Goal: Task Accomplishment & Management: Use online tool/utility

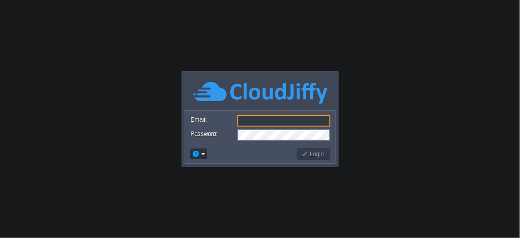
click at [264, 120] on input "Email:" at bounding box center [284, 121] width 93 height 12
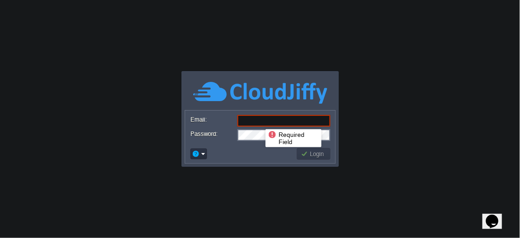
click at [259, 121] on input "Email:" at bounding box center [284, 121] width 93 height 12
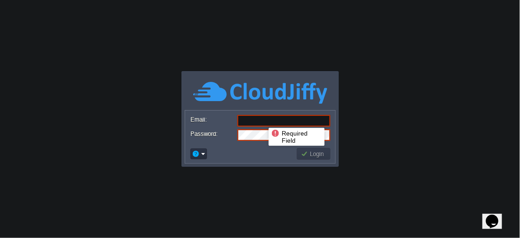
click at [262, 120] on input "Email:" at bounding box center [284, 121] width 93 height 12
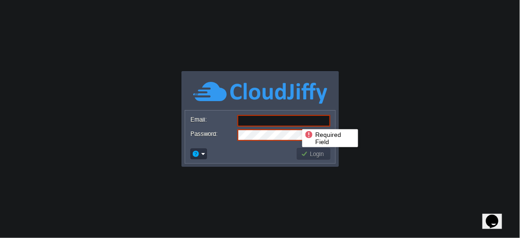
click at [296, 121] on input "Email:" at bounding box center [284, 121] width 93 height 12
paste input "support@sunhim.com"
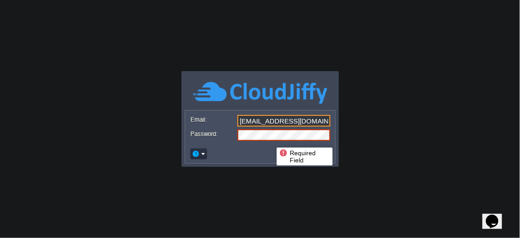
type input "support@sunhim.com"
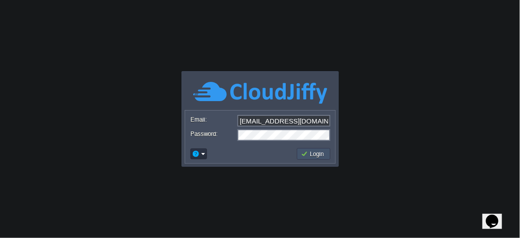
click at [302, 150] on button "Login" at bounding box center [314, 154] width 26 height 8
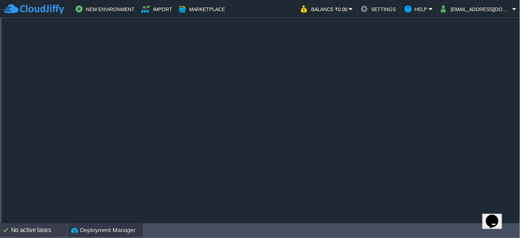
click at [46, 229] on div "No active tasks" at bounding box center [39, 230] width 56 height 14
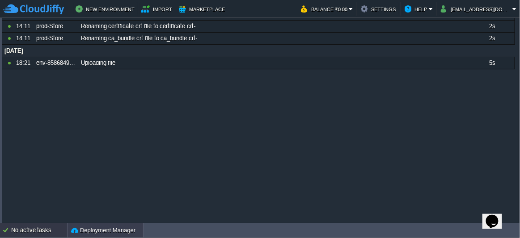
click at [112, 226] on button "Deployment Manager" at bounding box center [103, 230] width 64 height 9
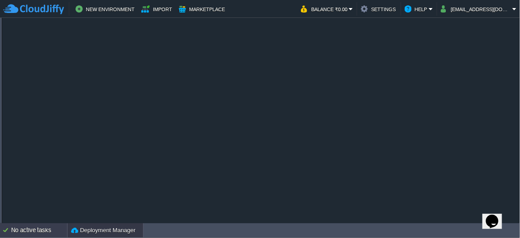
click at [49, 226] on div "No active tasks" at bounding box center [39, 230] width 56 height 14
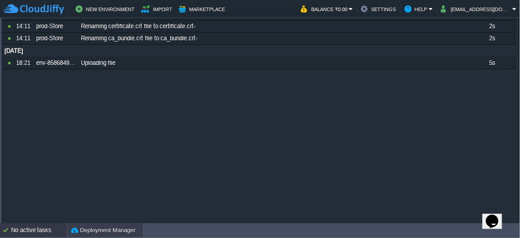
click at [106, 225] on div "Deployment Manager" at bounding box center [106, 230] width 76 height 14
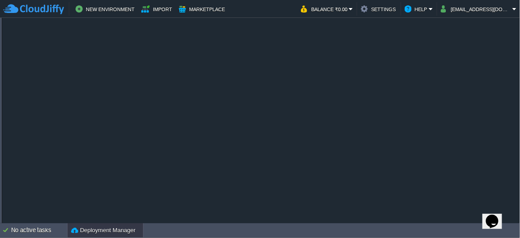
click at [491, 214] on icon "$i18n('chat', 'chat_widget')" at bounding box center [492, 220] width 13 height 13
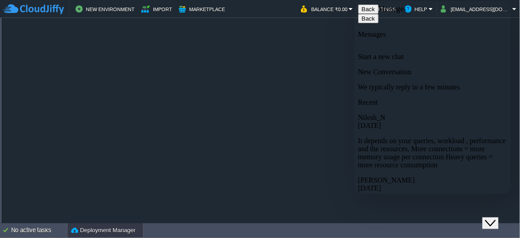
click at [294, 123] on div "HelloWorld.zip Sample package which you can deploy to your environment. Feel fr…" at bounding box center [260, 79] width 517 height 290
click at [375, 13] on span "Back" at bounding box center [375, 9] width 0 height 7
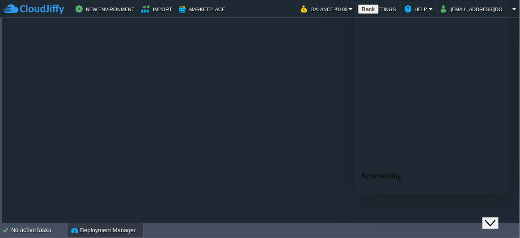
click at [260, 114] on div "HelloWorld.zip Sample package which you can deploy to your environment. Feel fr…" at bounding box center [260, 79] width 517 height 290
click at [288, 158] on div "HelloWorld.zip Sample package which you can deploy to your environment. Feel fr…" at bounding box center [260, 79] width 517 height 290
click at [496, 217] on icon "Close Chat This icon closes the chat window." at bounding box center [490, 222] width 11 height 11
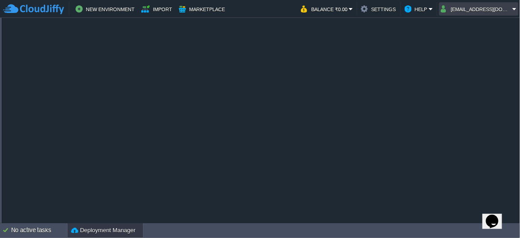
click at [495, 7] on button "[EMAIL_ADDRESS][DOMAIN_NAME]" at bounding box center [477, 9] width 72 height 11
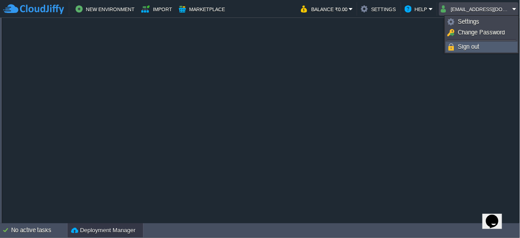
click at [471, 51] on link "Sign out" at bounding box center [482, 47] width 71 height 10
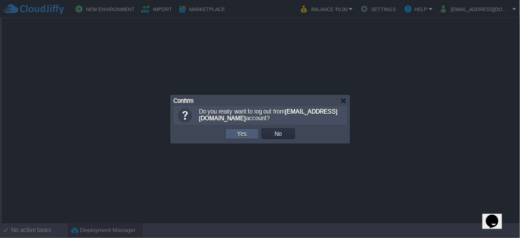
click at [235, 130] on button "Yes" at bounding box center [242, 134] width 15 height 8
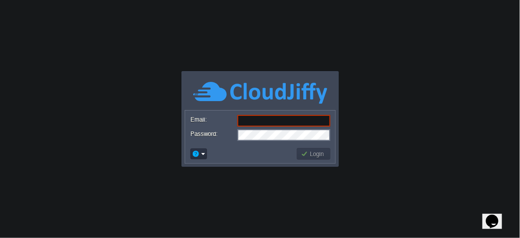
type input "[EMAIL_ADDRESS][DOMAIN_NAME]"
click at [310, 152] on button "Login" at bounding box center [314, 154] width 26 height 8
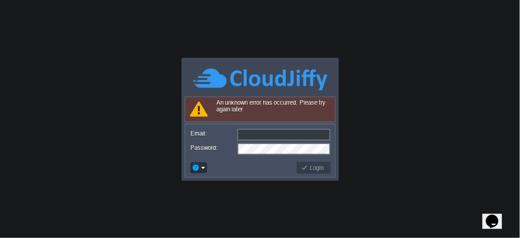
type input "[EMAIL_ADDRESS][DOMAIN_NAME]"
click at [358, 87] on body "Application Platform v.8.10.2 Connecting to the cloud... An unknown error has o…" at bounding box center [260, 119] width 520 height 238
click at [312, 170] on button "Login" at bounding box center [314, 168] width 26 height 8
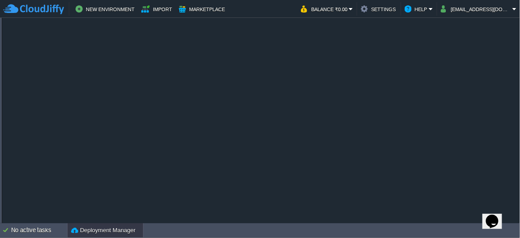
click at [91, 228] on button "Deployment Manager" at bounding box center [103, 230] width 64 height 9
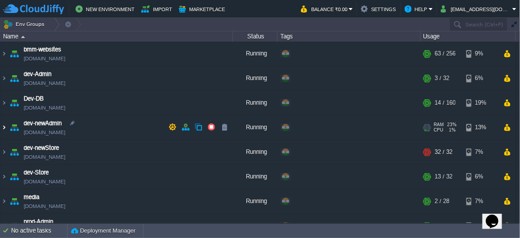
click at [0, 126] on img at bounding box center [3, 127] width 7 height 24
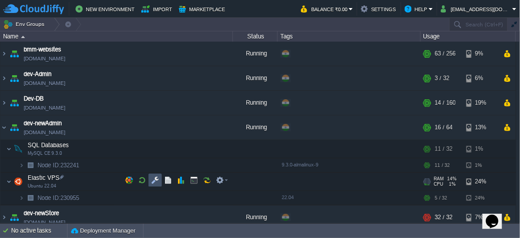
click at [152, 179] on button "button" at bounding box center [155, 180] width 8 height 8
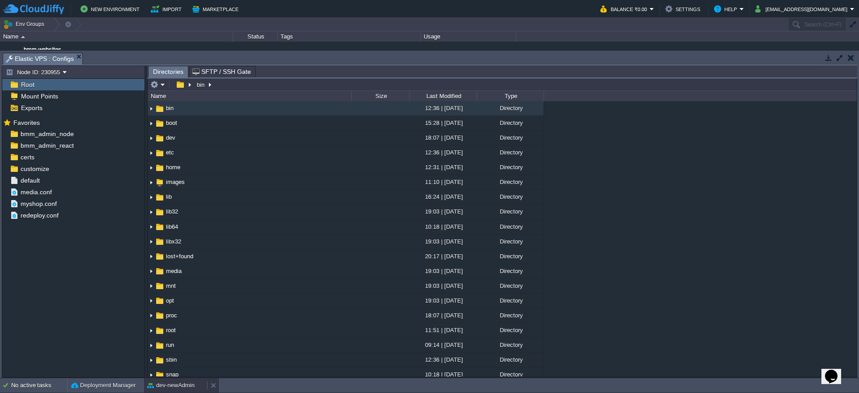
click at [167, 238] on button "dev-newAdmin" at bounding box center [170, 385] width 47 height 9
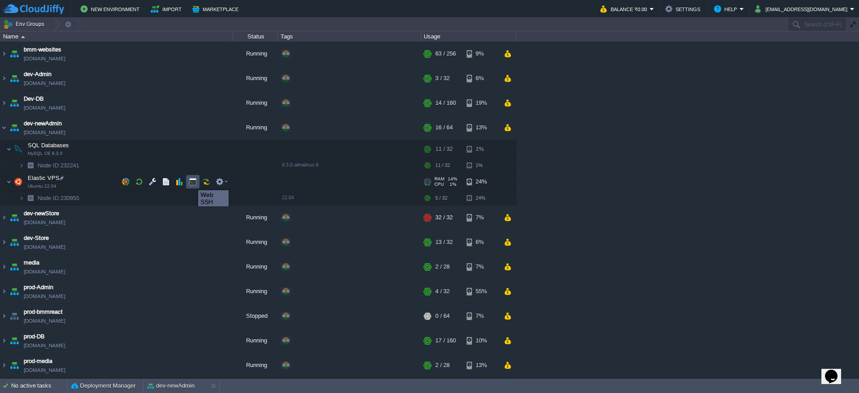
click at [192, 182] on button "button" at bounding box center [193, 182] width 8 height 8
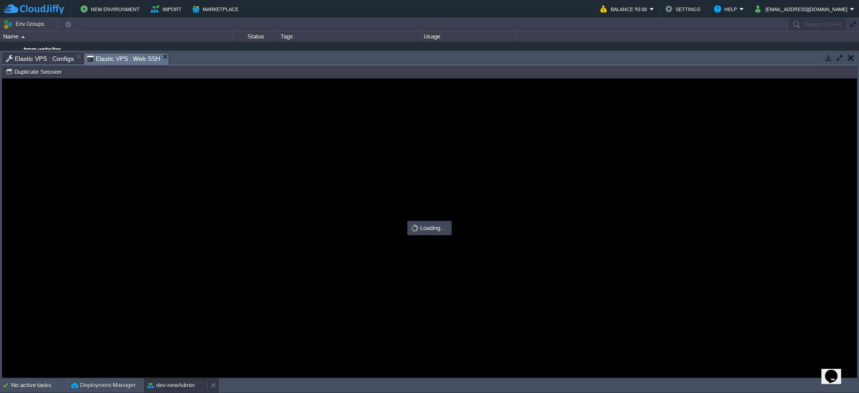
click at [189, 238] on button "dev-newAdmin" at bounding box center [170, 385] width 47 height 9
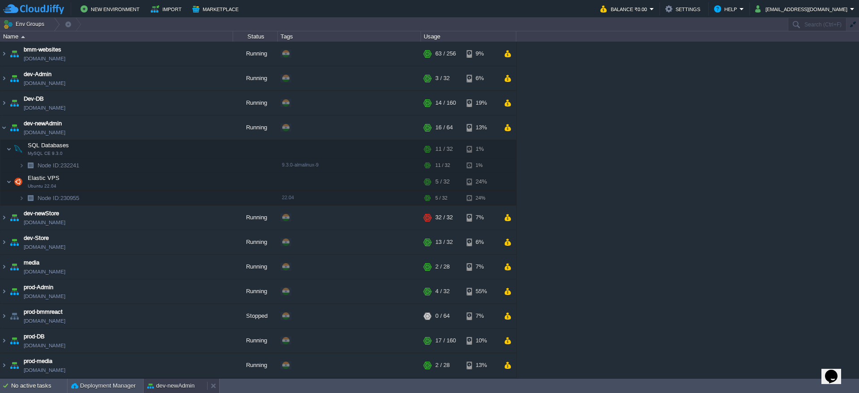
click at [173, 238] on button "dev-newAdmin" at bounding box center [170, 385] width 47 height 9
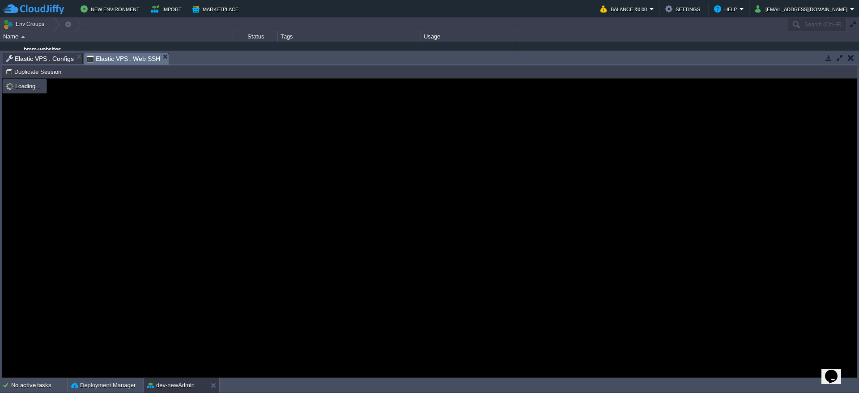
type input "#000000"
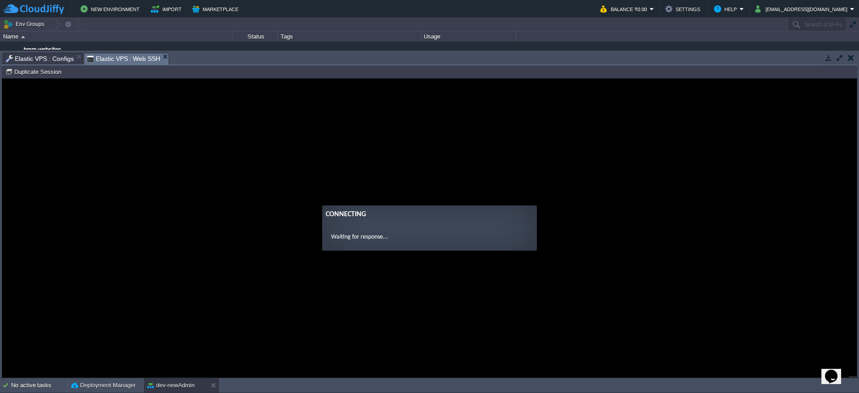
click at [47, 55] on span "Elastic VPS : Configs" at bounding box center [40, 58] width 68 height 11
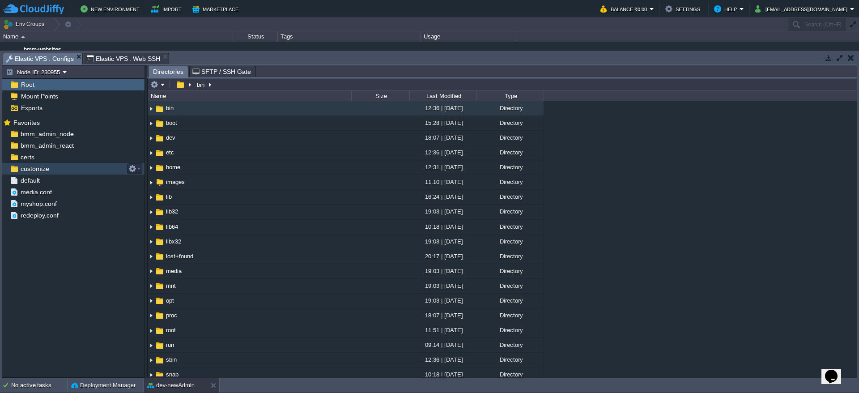
click at [78, 163] on div "customize" at bounding box center [73, 169] width 142 height 12
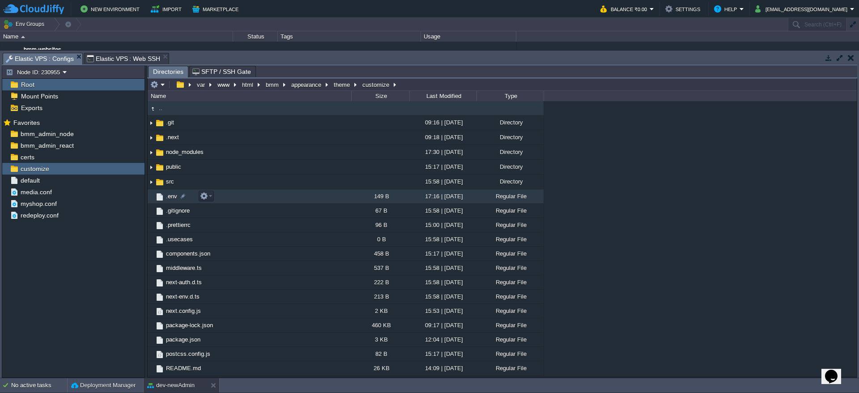
click at [171, 196] on span ".env" at bounding box center [172, 196] width 14 height 8
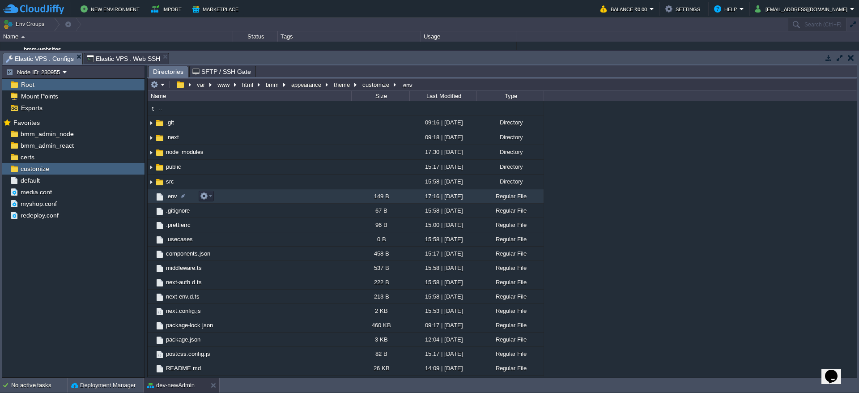
click at [171, 196] on span ".env" at bounding box center [172, 196] width 14 height 8
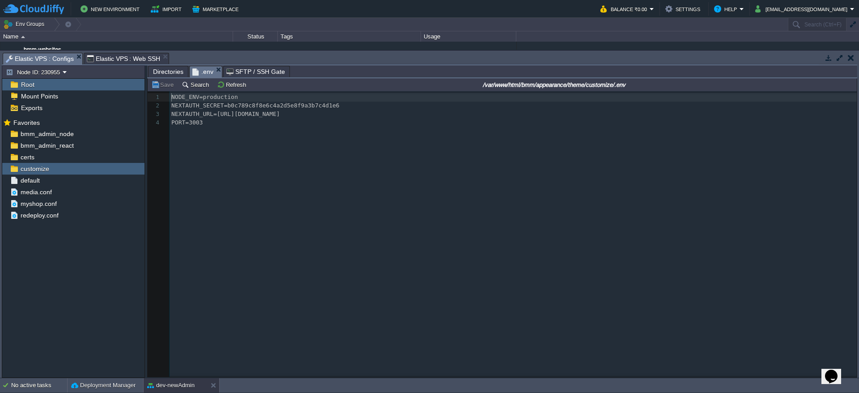
scroll to position [3, 0]
click at [299, 115] on div "4 1 NODE_ENV=production 2 NEXTAUTH_SECRET=b0c789c8f8e6c4a2d5e8f9a3b7c4d1e6 3 NE…" at bounding box center [515, 110] width 690 height 34
type textarea "in"
type textarea "NEXTAUTH_URL=[URL][DOMAIN_NAME]"
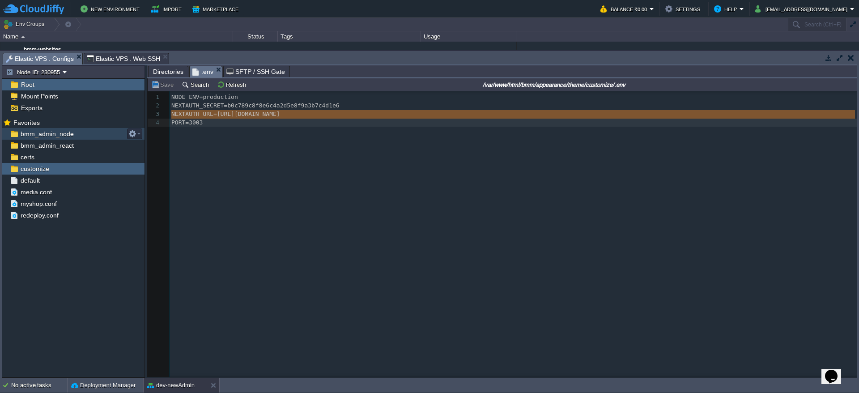
click at [44, 132] on span "bmm_admin_node" at bounding box center [47, 134] width 56 height 8
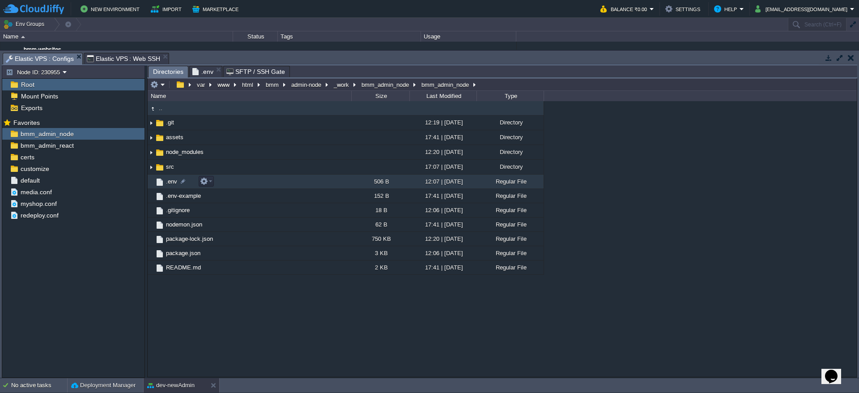
click at [170, 179] on span ".env" at bounding box center [172, 182] width 14 height 8
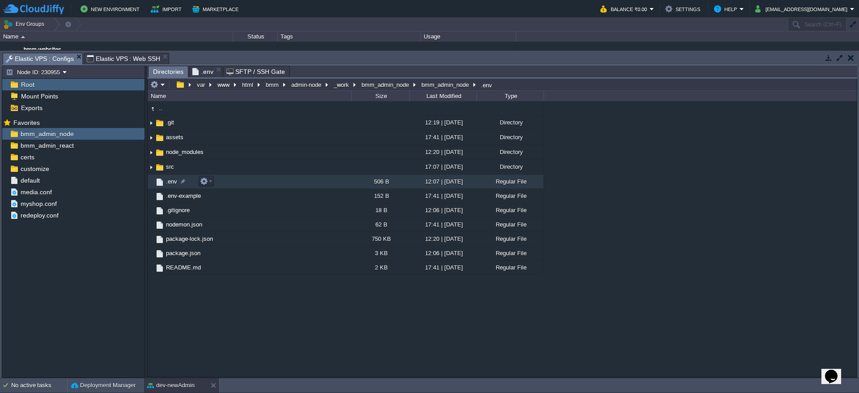
click at [170, 179] on span ".env" at bounding box center [172, 182] width 14 height 8
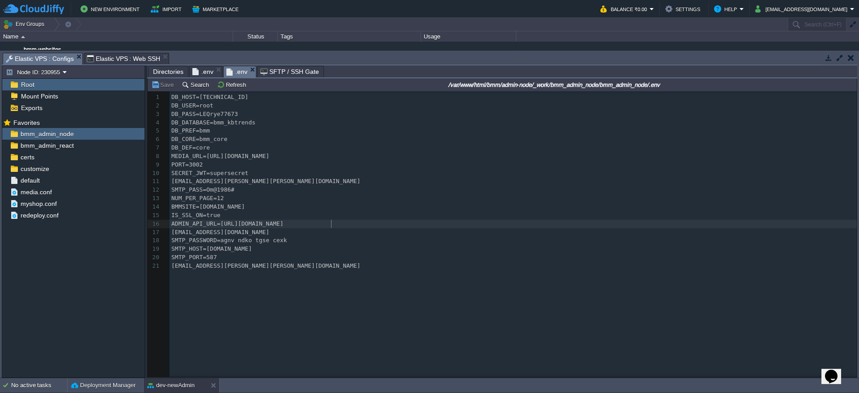
click at [342, 224] on pre "ADMIN_API_URL=[URL][DOMAIN_NAME]" at bounding box center [515, 224] width 690 height 9
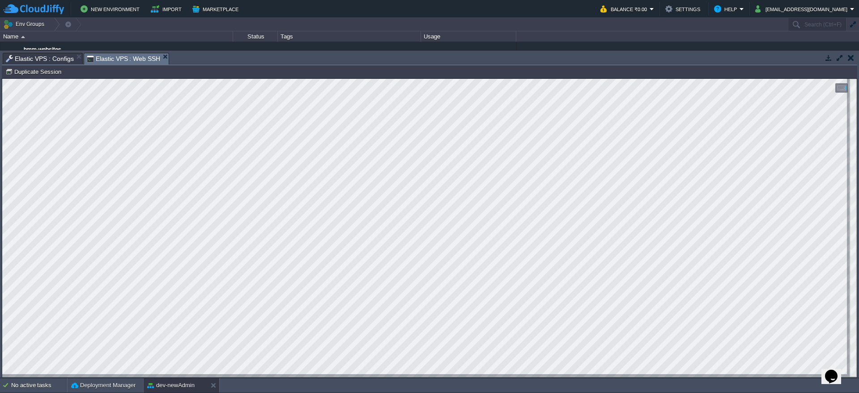
click at [125, 57] on span "Elastic VPS : Web SSH" at bounding box center [124, 58] width 74 height 11
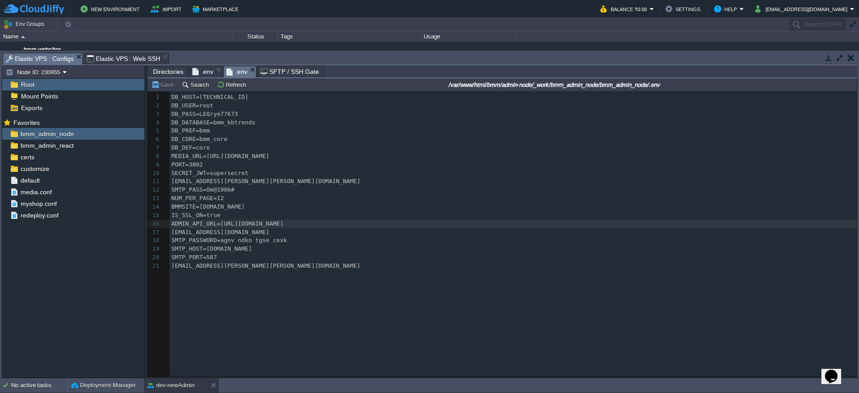
click at [63, 56] on span "Elastic VPS : Configs" at bounding box center [40, 58] width 68 height 11
click at [137, 132] on em at bounding box center [134, 134] width 12 height 8
click at [149, 144] on span "Copy Path" at bounding box center [154, 146] width 27 height 7
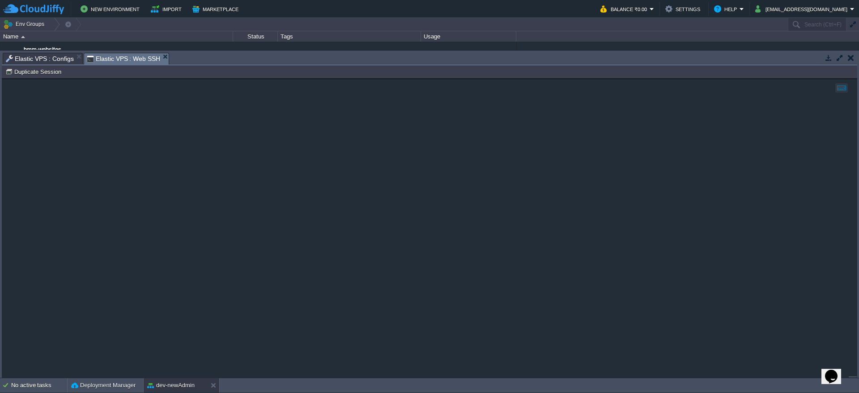
click at [133, 58] on span "Elastic VPS : Web SSH" at bounding box center [124, 58] width 74 height 11
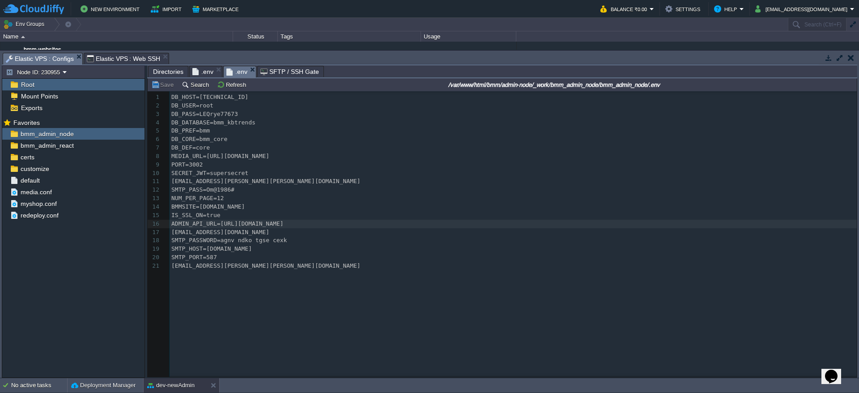
click at [54, 53] on span "Elastic VPS : Configs" at bounding box center [40, 58] width 68 height 11
click at [353, 238] on pre "[EMAIL_ADDRESS][PERSON_NAME][PERSON_NAME][DOMAIN_NAME]" at bounding box center [515, 266] width 690 height 9
type textarea "[EMAIL_ADDRESS][PERSON_NAME][PERSON_NAME][DOMAIN_NAME]"
click at [353, 238] on pre "[EMAIL_ADDRESS][PERSON_NAME][PERSON_NAME][DOMAIN_NAME]" at bounding box center [515, 266] width 690 height 9
type textarea "[EMAIL_ADDRESS][PERSON_NAME][PERSON_NAME][DOMAIN_NAME]"
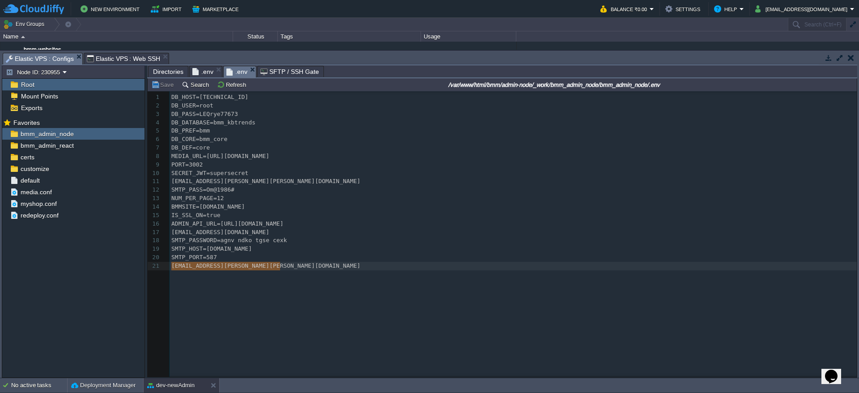
click at [353, 238] on pre "[EMAIL_ADDRESS][PERSON_NAME][PERSON_NAME][DOMAIN_NAME]" at bounding box center [515, 266] width 690 height 9
type textarea "DB_HOST=[TECHNICAL_ID] DB_USER=root DB_PASS=LEQrye77673 DB_DATABASE=bmm_kbtrend…"
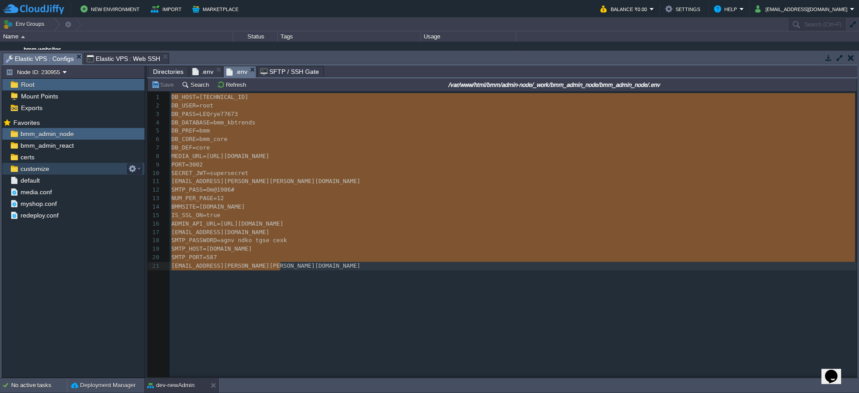
click at [50, 170] on div "customize" at bounding box center [73, 169] width 142 height 12
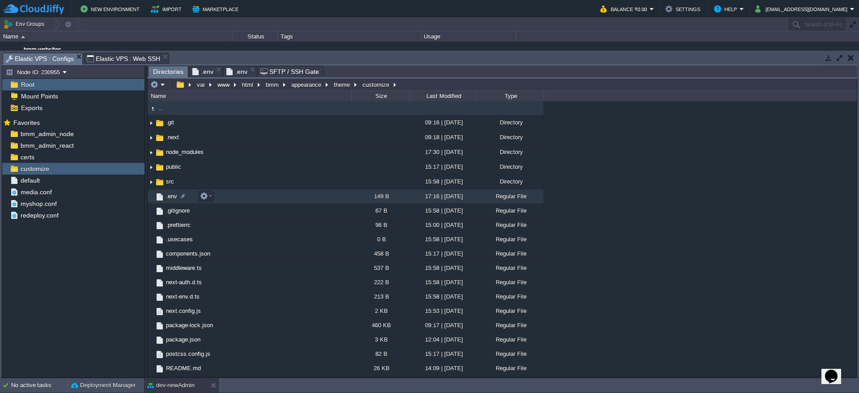
click at [168, 195] on span ".env" at bounding box center [172, 196] width 14 height 8
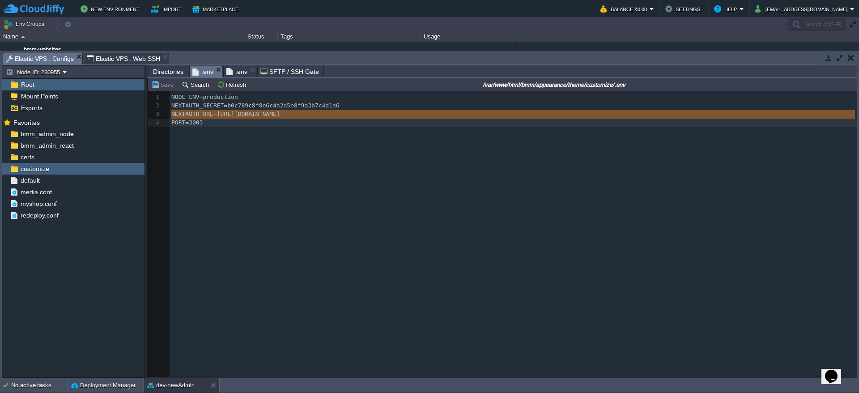
click at [168, 195] on div at bounding box center [166, 239] width 6 height 296
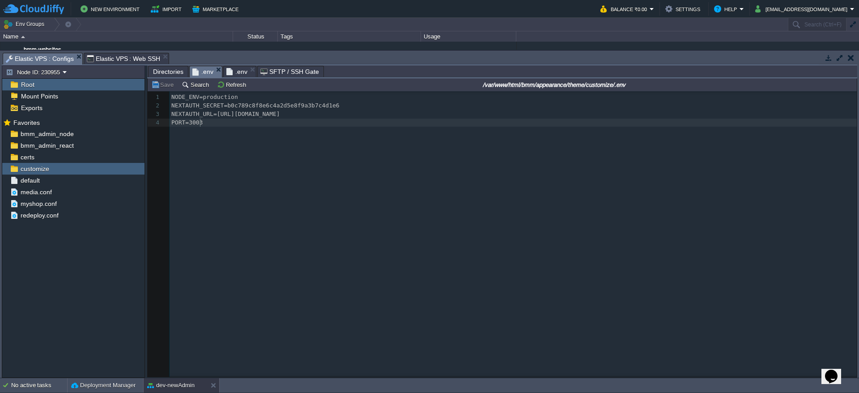
click at [253, 137] on div "x 1 NODE_ENV=production 2 NEXTAUTH_SECRET=b0c789c8f8e6c4a2d5e8f9a3b7c4d1e6 3 NE…" at bounding box center [509, 240] width 723 height 299
type textarea "NODE_ENV=production NEXTAUTH_SECRET=b0c789c8f8e6c4a2d5e8f9a3b7c4d1e6 NEXTAUTH_U…"
click at [255, 130] on div "x 1 NODE_ENV=production 2 NEXTAUTH_SECRET=b0c789c8f8e6c4a2d5e8f9a3b7c4d1e6 3 NE…" at bounding box center [509, 240] width 723 height 299
type textarea "PORT=3003"
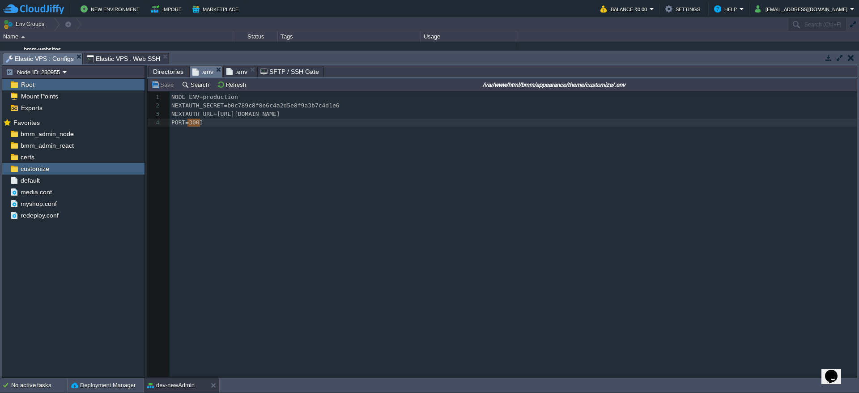
click at [255, 130] on div "x 1 NODE_ENV=production 2 NEXTAUTH_SECRET=b0c789c8f8e6c4a2d5e8f9a3b7c4d1e6 3 NE…" at bounding box center [509, 240] width 723 height 299
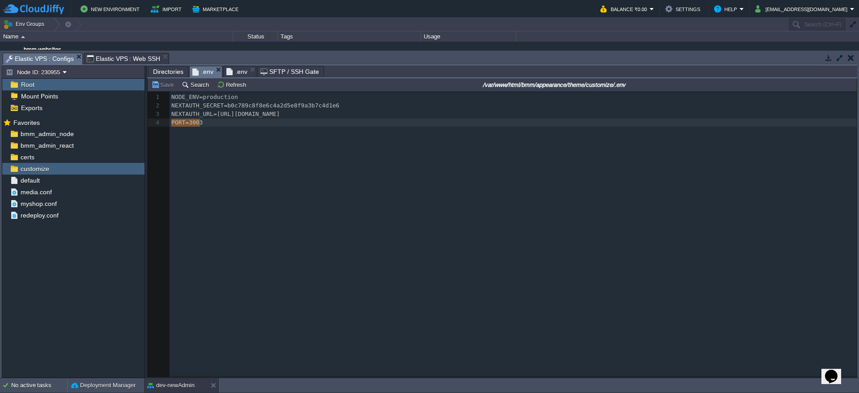
click at [255, 130] on div "x 1 NODE_ENV=production 2 NEXTAUTH_SECRET=b0c789c8f8e6c4a2d5e8f9a3b7c4d1e6 3 NE…" at bounding box center [509, 240] width 723 height 299
type textarea "NODE_ENV=production NEXTAUTH_SECRET=b0c789c8f8e6c4a2d5e8f9a3b7c4d1e6 NEXTAUTH_U…"
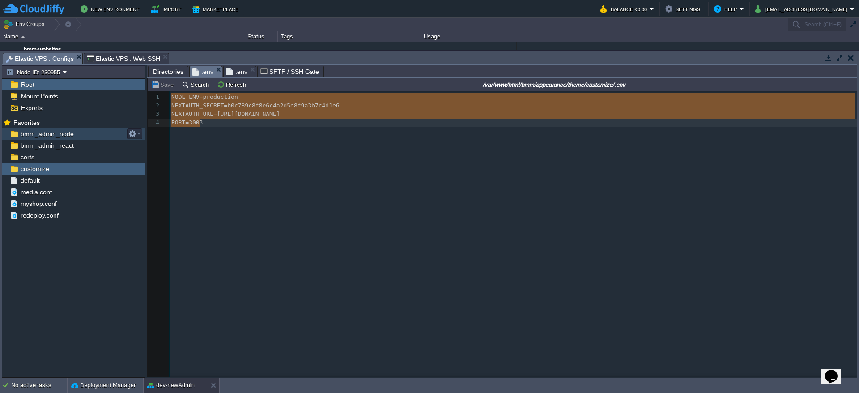
click at [77, 133] on div "bmm_admin_node" at bounding box center [73, 134] width 142 height 12
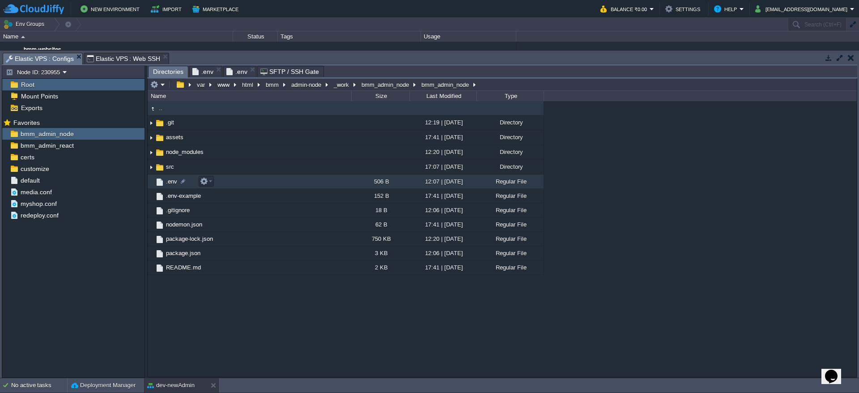
click at [170, 177] on td ".env" at bounding box center [250, 182] width 204 height 14
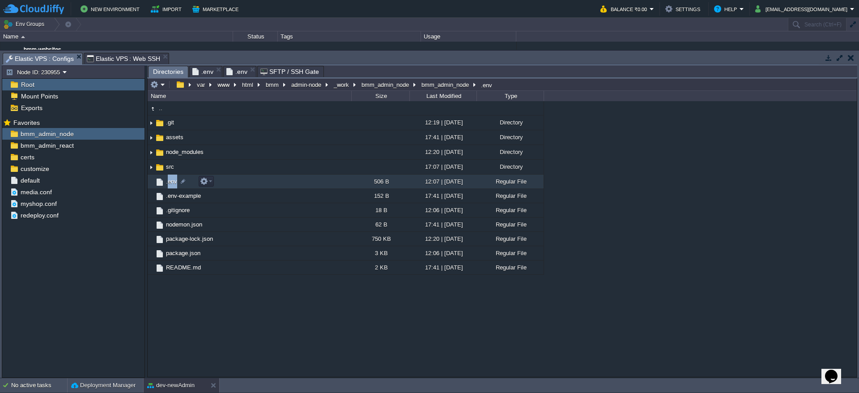
click at [170, 177] on td ".env" at bounding box center [250, 182] width 204 height 14
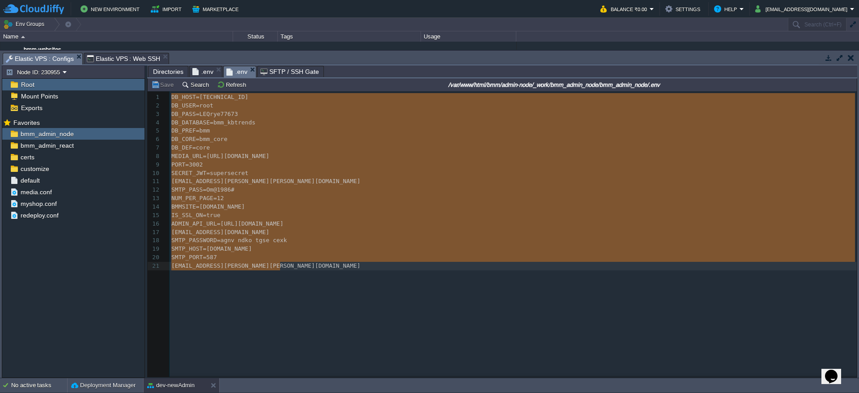
click at [283, 221] on span "ADMIN_API_URL=[URL][DOMAIN_NAME]" at bounding box center [227, 223] width 112 height 7
click at [49, 173] on link "customize" at bounding box center [35, 169] width 32 height 8
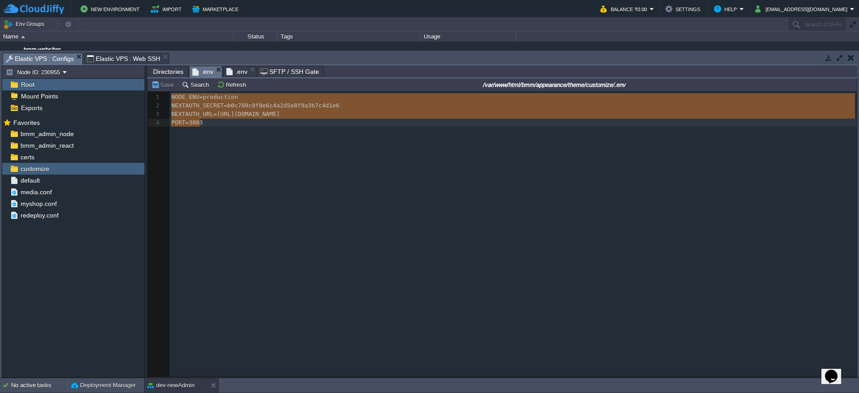
click at [210, 74] on span ".env" at bounding box center [202, 71] width 21 height 11
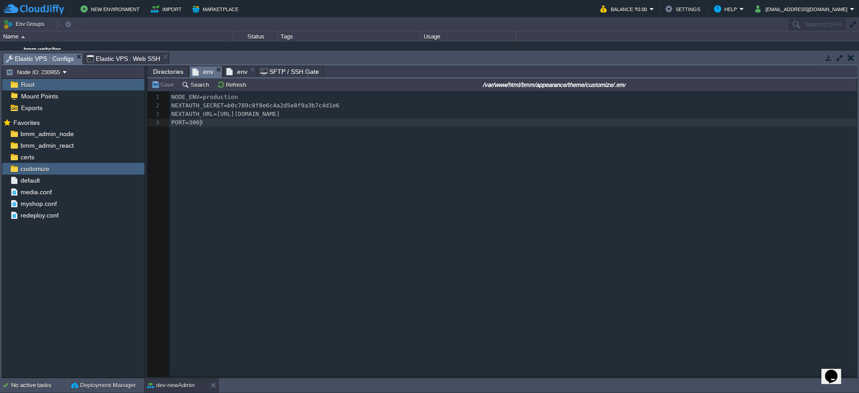
click at [425, 112] on pre "NEXTAUTH_URL=[URL][DOMAIN_NAME]" at bounding box center [515, 114] width 690 height 9
click at [84, 132] on div "bmm_admin_node" at bounding box center [73, 134] width 142 height 12
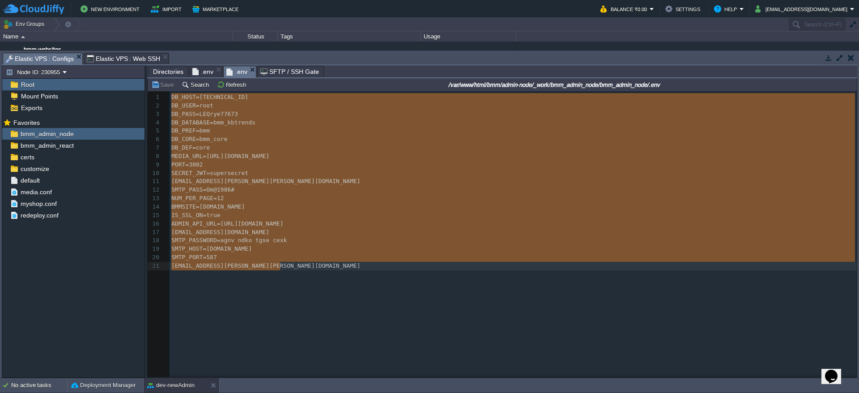
click at [239, 68] on span ".env" at bounding box center [236, 71] width 21 height 11
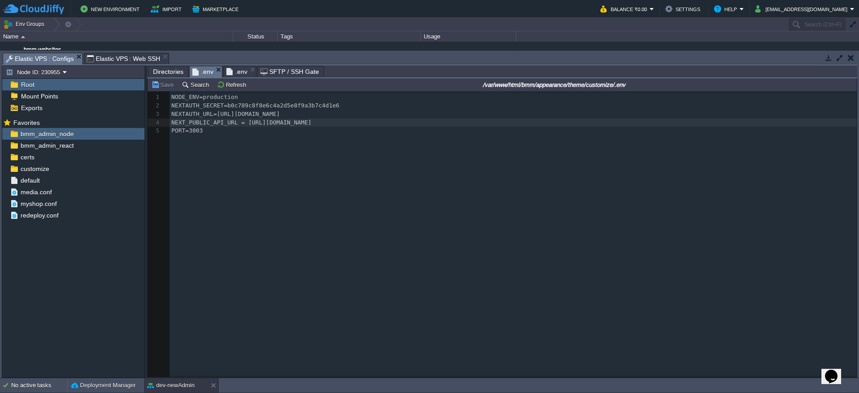
click at [208, 69] on span ".env" at bounding box center [202, 71] width 21 height 11
click at [228, 154] on div "xxxxxxxxxx 1 NODE_ENV=production 2 NEXTAUTH_SECRET=b0c789c8f8e6c4a2d5e8f9a3b7c4…" at bounding box center [509, 240] width 723 height 299
click at [136, 55] on span "Elastic VPS : Web SSH" at bounding box center [124, 58] width 74 height 11
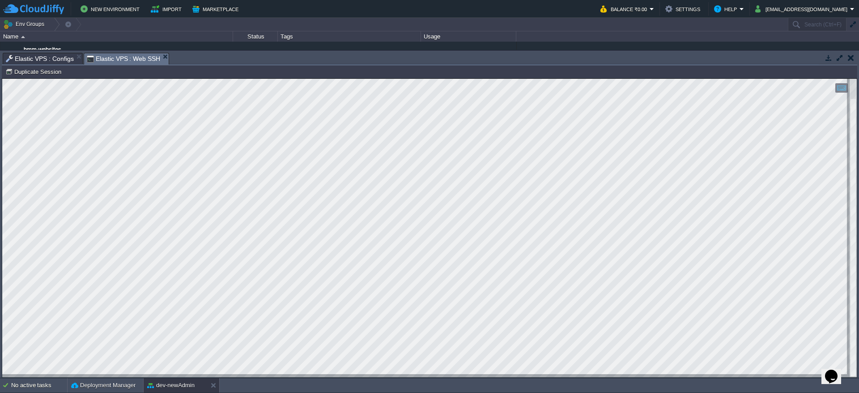
click at [368, 66] on td "Node ID: 230955 Duplicate Session" at bounding box center [430, 71] width 854 height 11
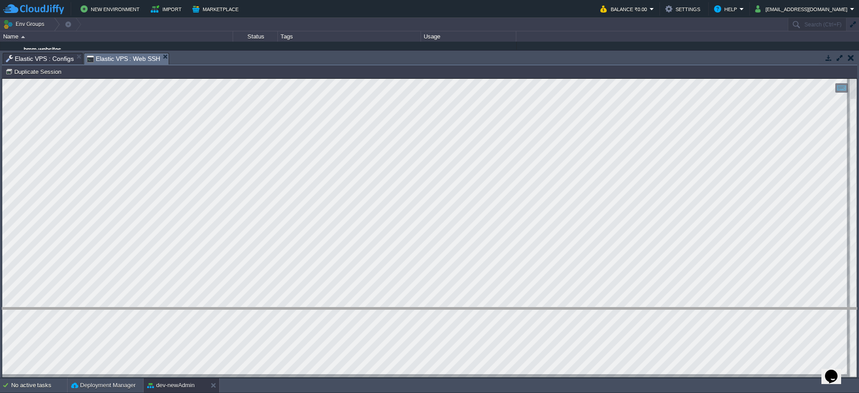
drag, startPoint x: 366, startPoint y: 57, endPoint x: 406, endPoint y: 310, distance: 255.6
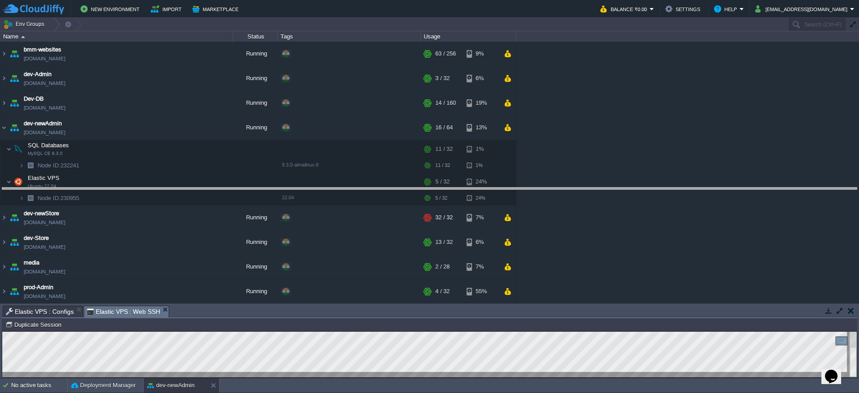
drag, startPoint x: 391, startPoint y: 311, endPoint x: 397, endPoint y: 4, distance: 307.5
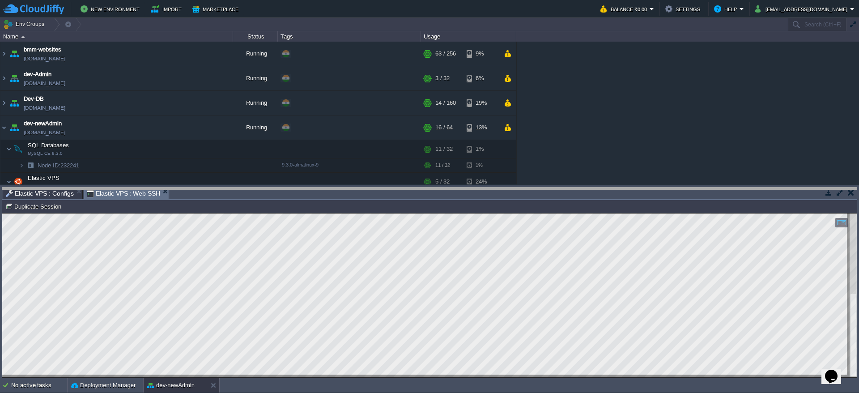
drag, startPoint x: 341, startPoint y: 196, endPoint x: 372, endPoint y: 9, distance: 190.5
drag, startPoint x: 316, startPoint y: 194, endPoint x: 370, endPoint y: 1, distance: 200.4
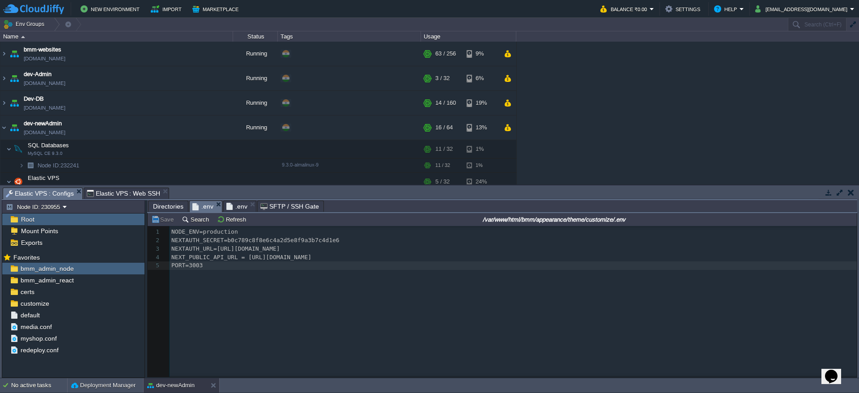
click at [58, 187] on div "Elastic VPS : Configs" at bounding box center [43, 193] width 80 height 12
click at [55, 238] on div "customize" at bounding box center [73, 304] width 142 height 12
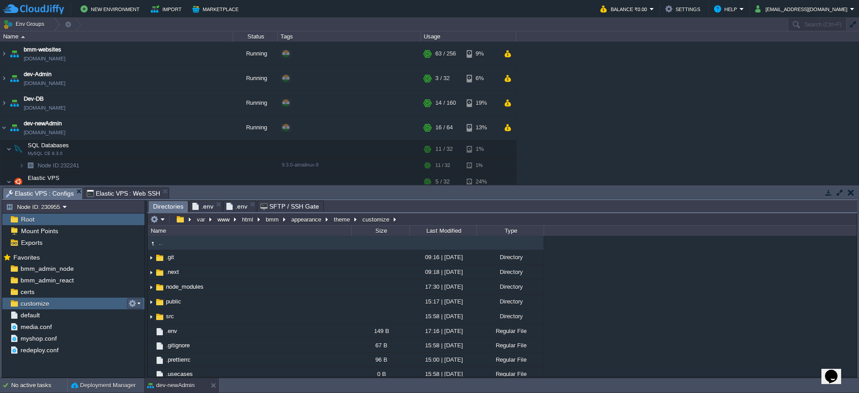
click at [135, 238] on button "button" at bounding box center [132, 303] width 8 height 8
click at [154, 238] on span "Copy Path" at bounding box center [154, 315] width 27 height 7
type textarea "/var/www/html/bmm/appearance/theme/customize"
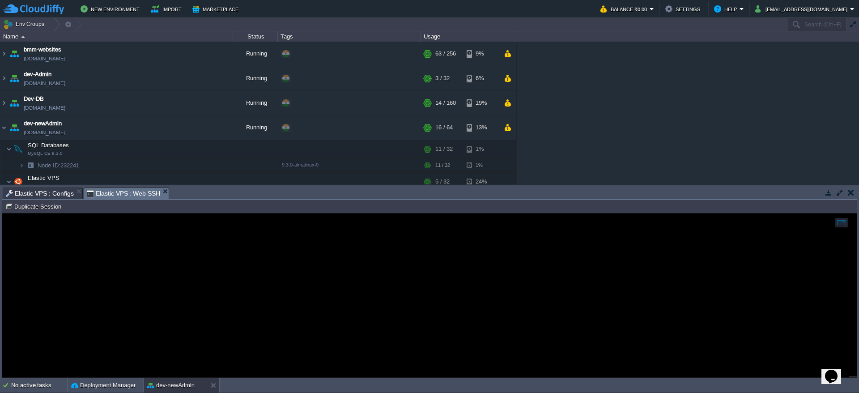
click at [130, 191] on span "Elastic VPS : Web SSH" at bounding box center [124, 193] width 74 height 11
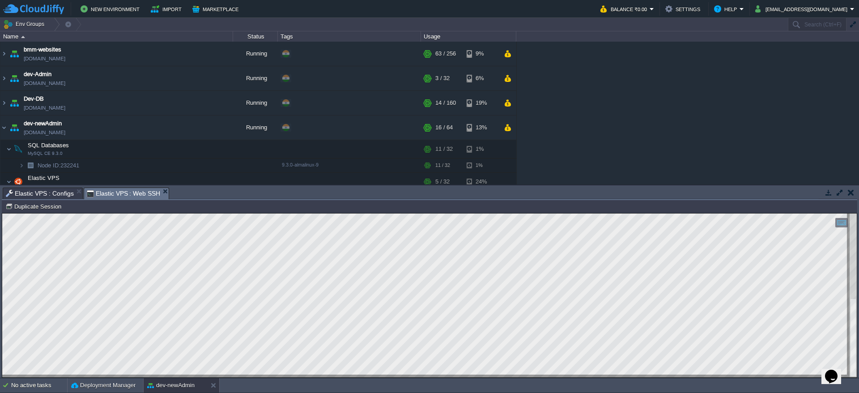
click at [188, 238] on div at bounding box center [429, 295] width 855 height 164
click at [183, 238] on div at bounding box center [429, 295] width 855 height 164
